Goal: Task Accomplishment & Management: Use online tool/utility

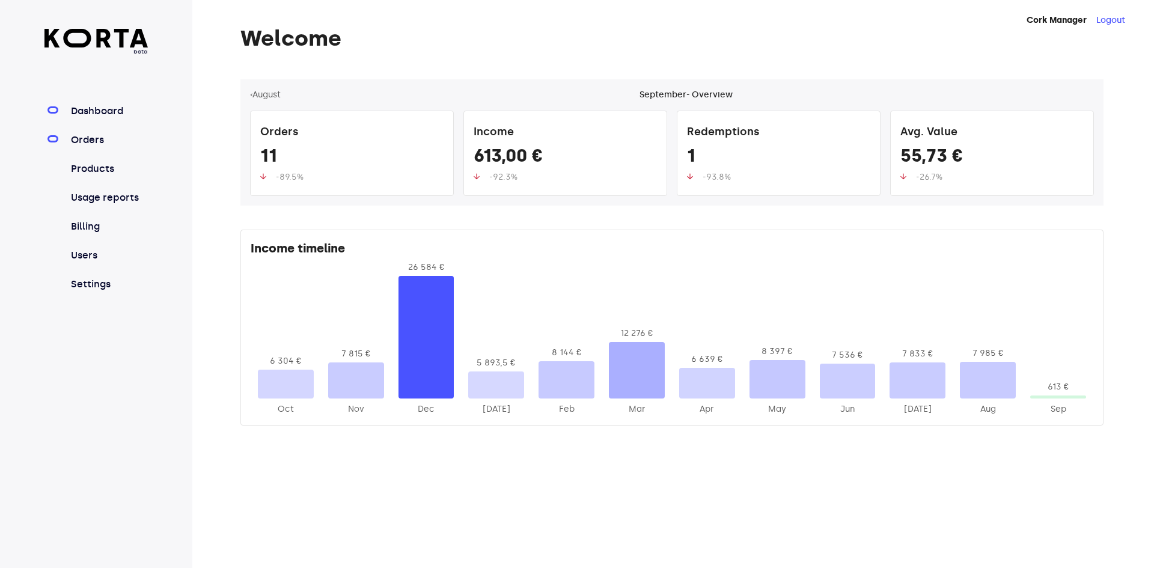
click at [94, 141] on link "Orders" at bounding box center [109, 140] width 80 height 14
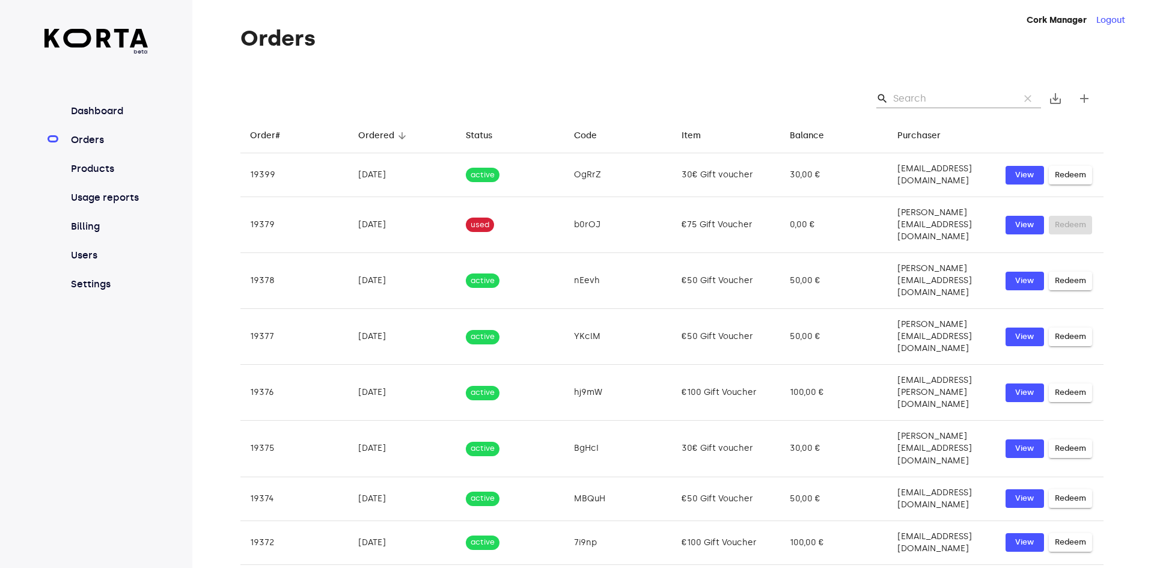
click at [965, 95] on input "Search" at bounding box center [951, 98] width 117 height 19
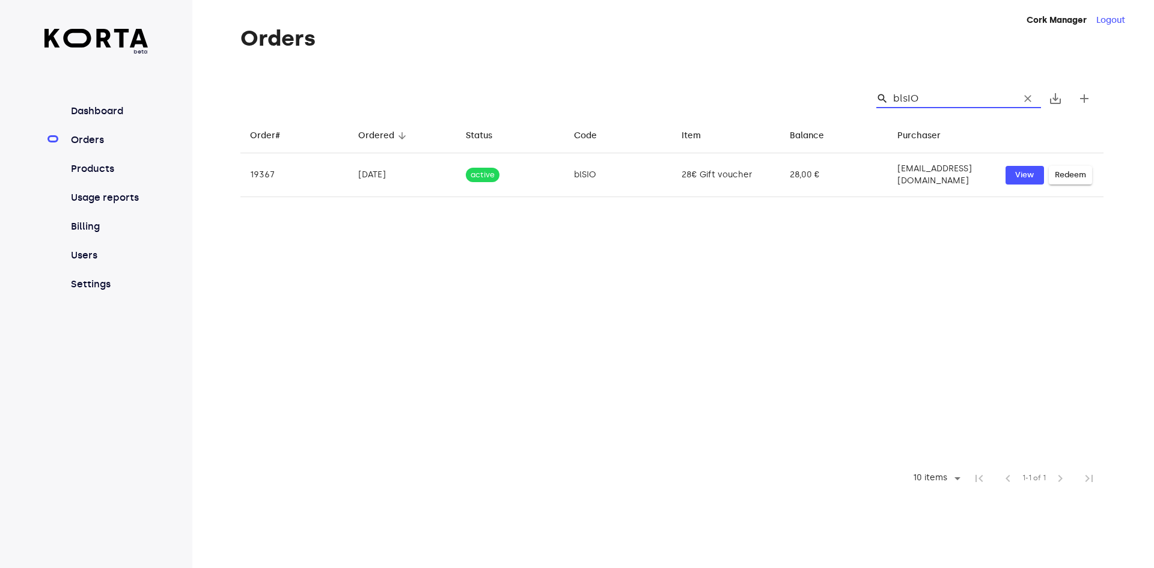
click at [903, 97] on input "blsIO" at bounding box center [951, 98] width 117 height 19
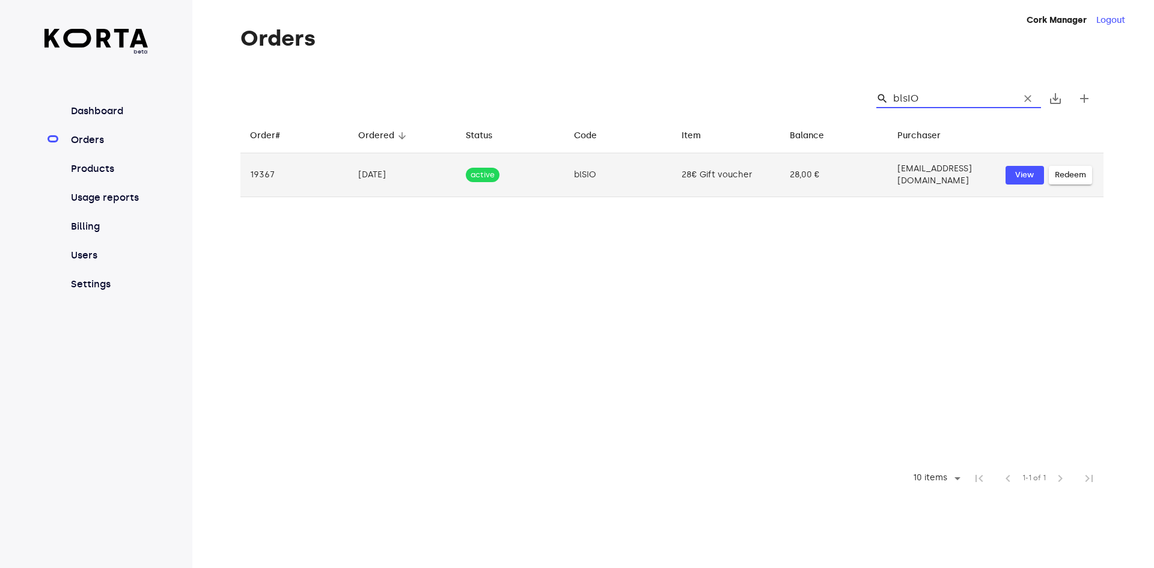
type input "blsIO"
click at [1082, 166] on button "Redeem" at bounding box center [1070, 175] width 43 height 19
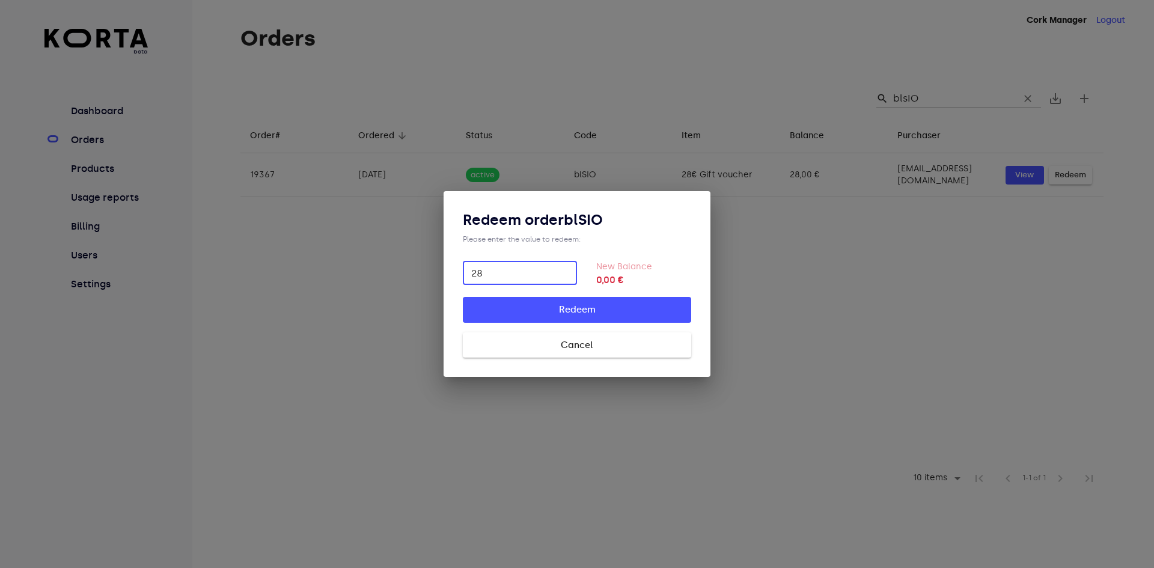
type input "28"
click at [653, 318] on button "Redeem" at bounding box center [577, 309] width 228 height 25
